Goal: Information Seeking & Learning: Learn about a topic

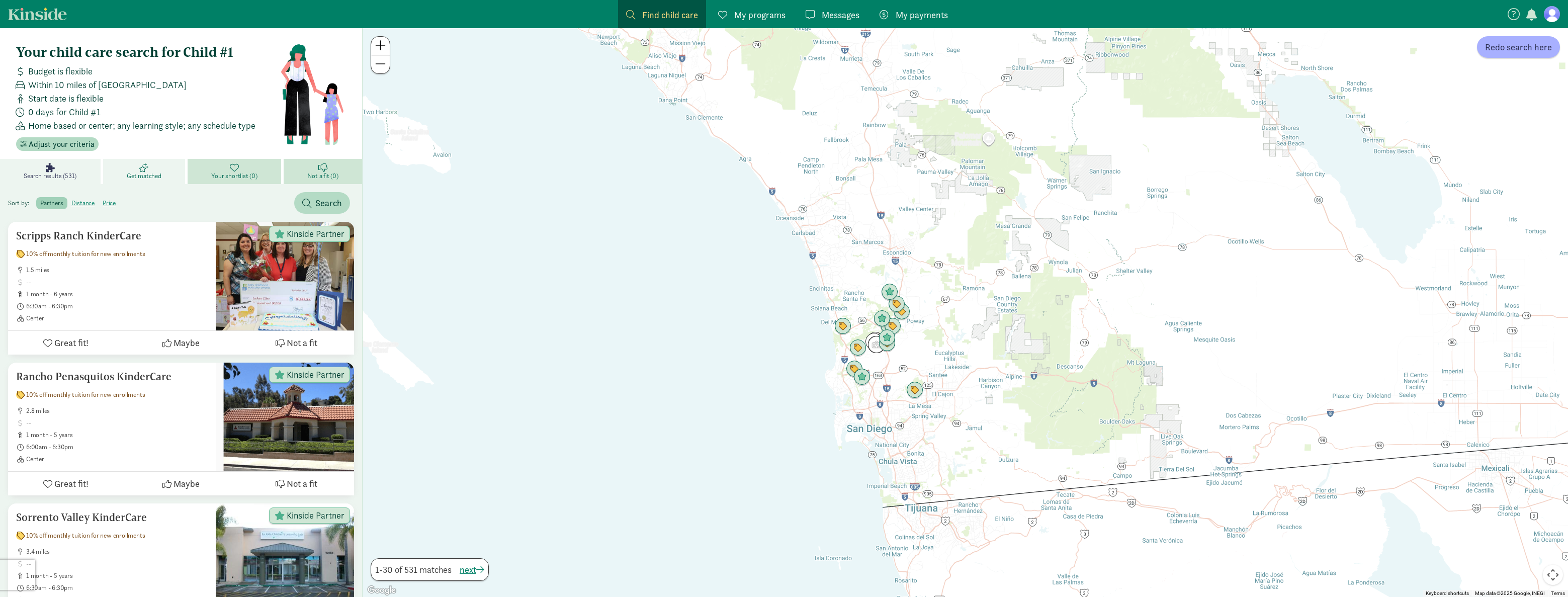
click at [134, 169] on link "Get matched" at bounding box center [145, 171] width 84 height 25
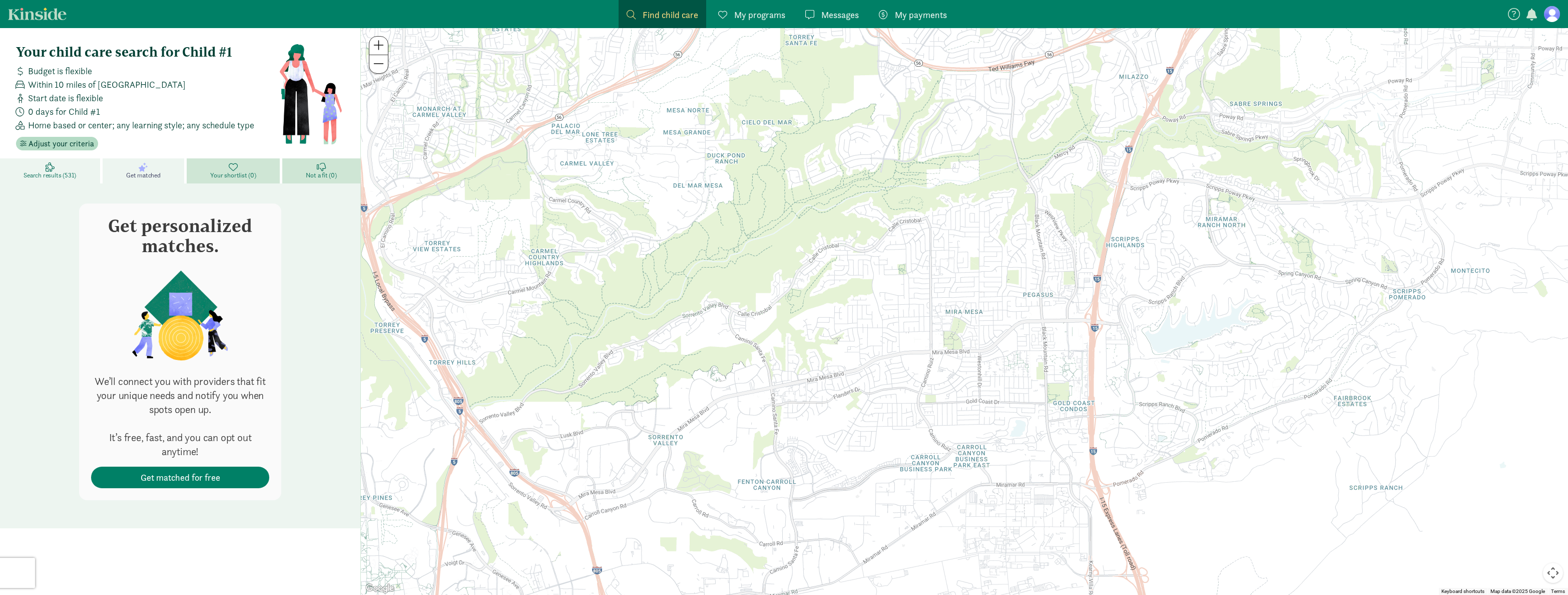
click at [89, 170] on link "Search results (531)" at bounding box center [51, 170] width 102 height 25
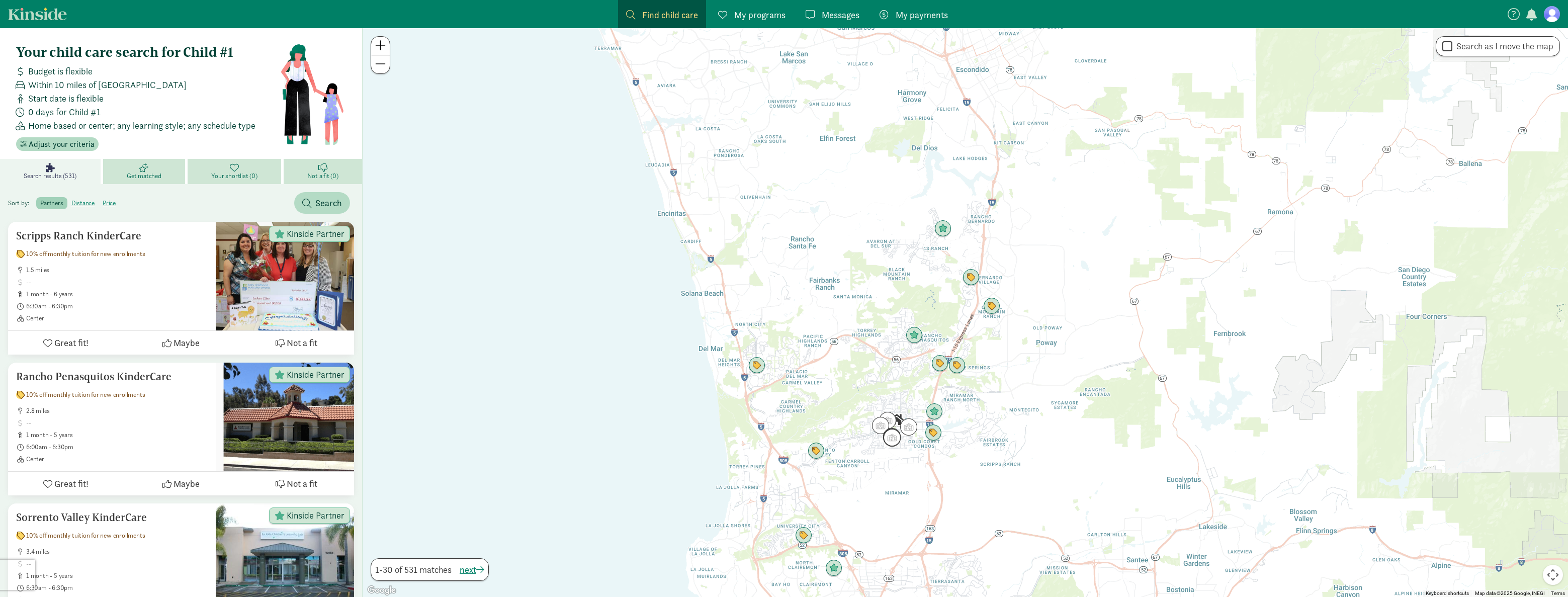
drag, startPoint x: 961, startPoint y: 184, endPoint x: 968, endPoint y: 438, distance: 254.1
click at [969, 447] on div at bounding box center [965, 313] width 1206 height 569
click at [936, 432] on img "Click to see details" at bounding box center [933, 433] width 28 height 28
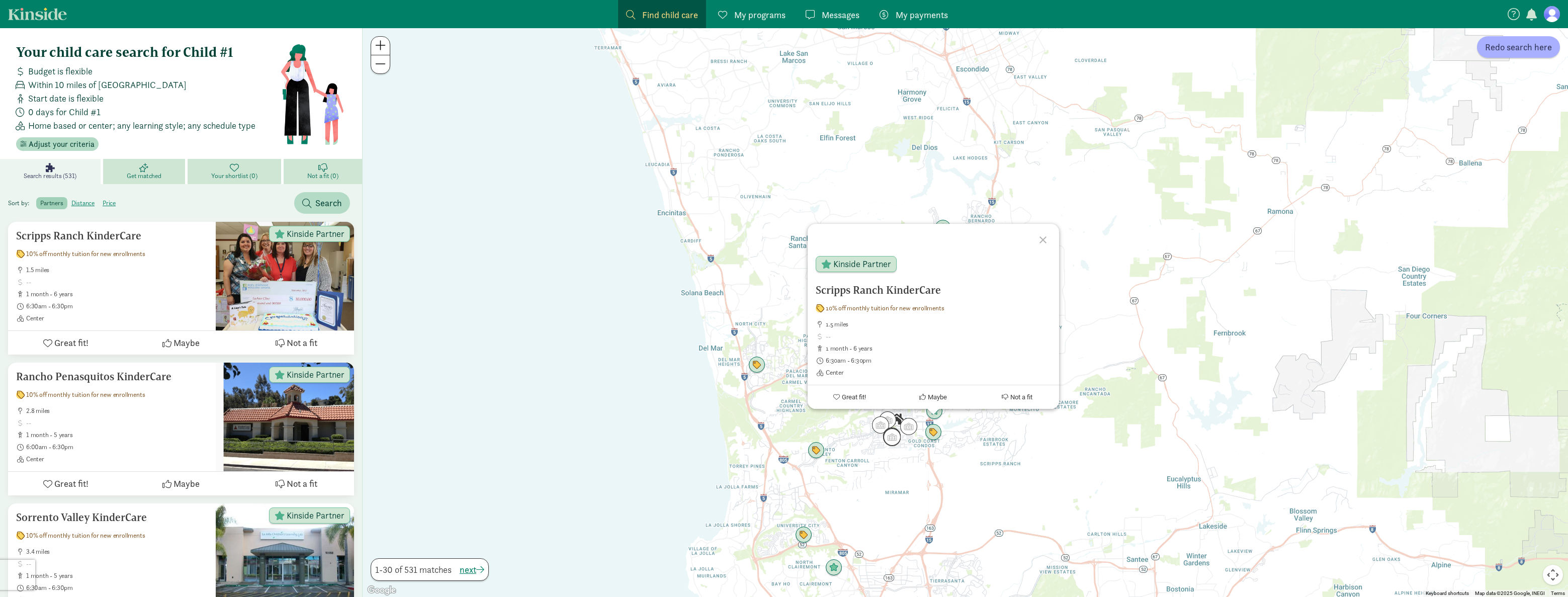
click at [1040, 237] on div at bounding box center [1045, 238] width 29 height 29
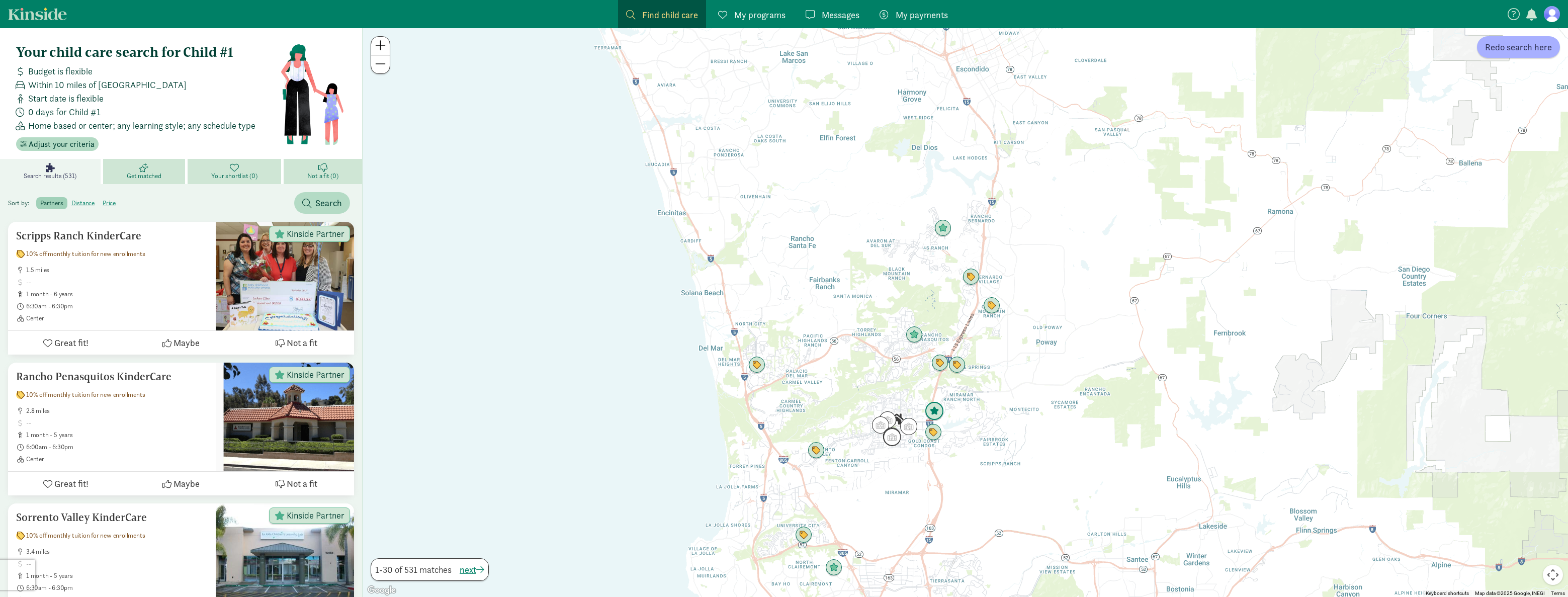
click at [929, 406] on img "Click to see details" at bounding box center [935, 412] width 28 height 28
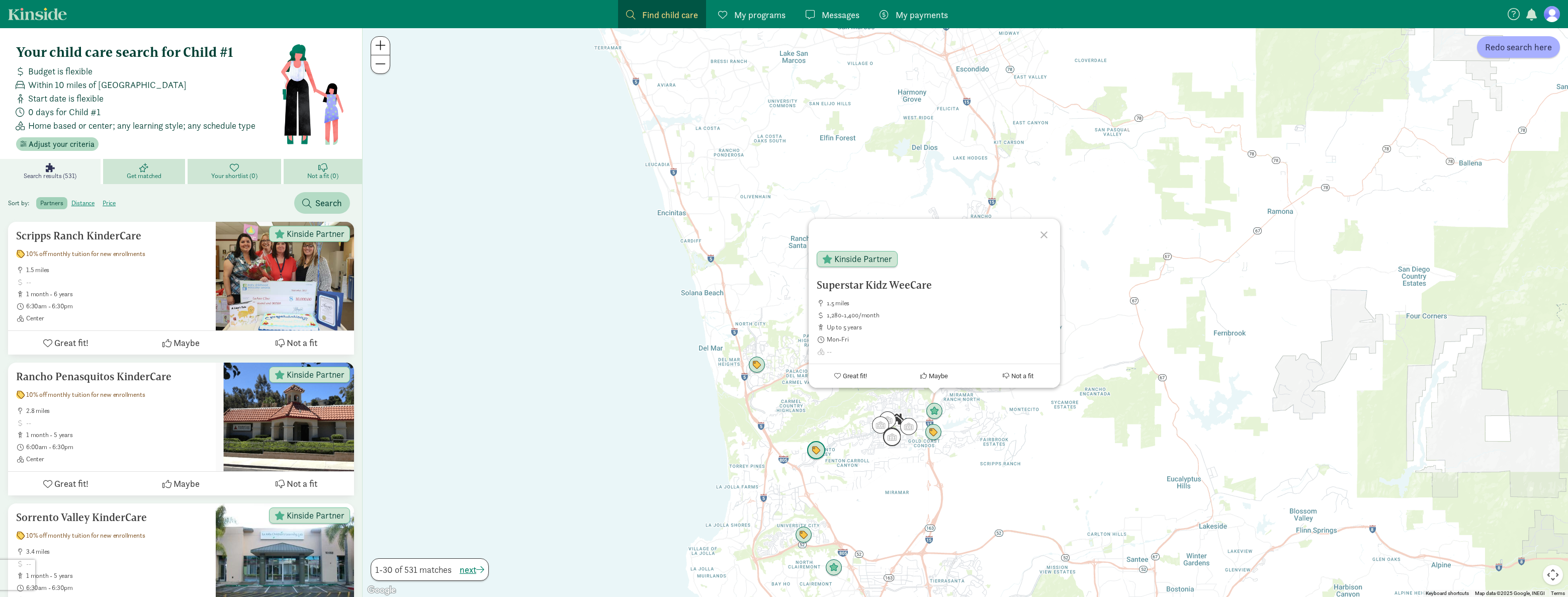
click at [821, 448] on img "Click to see details" at bounding box center [817, 450] width 28 height 28
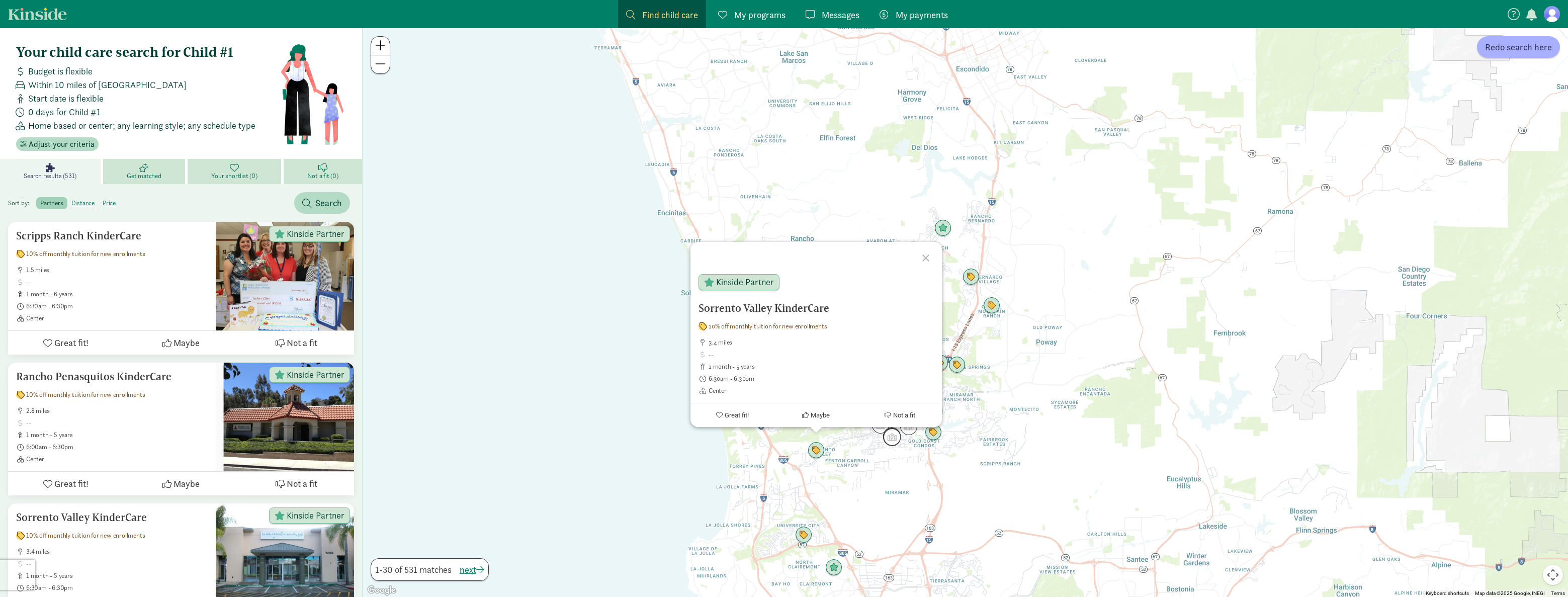
click at [928, 249] on div at bounding box center [928, 257] width 29 height 29
